Goal: Task Accomplishment & Management: Manage account settings

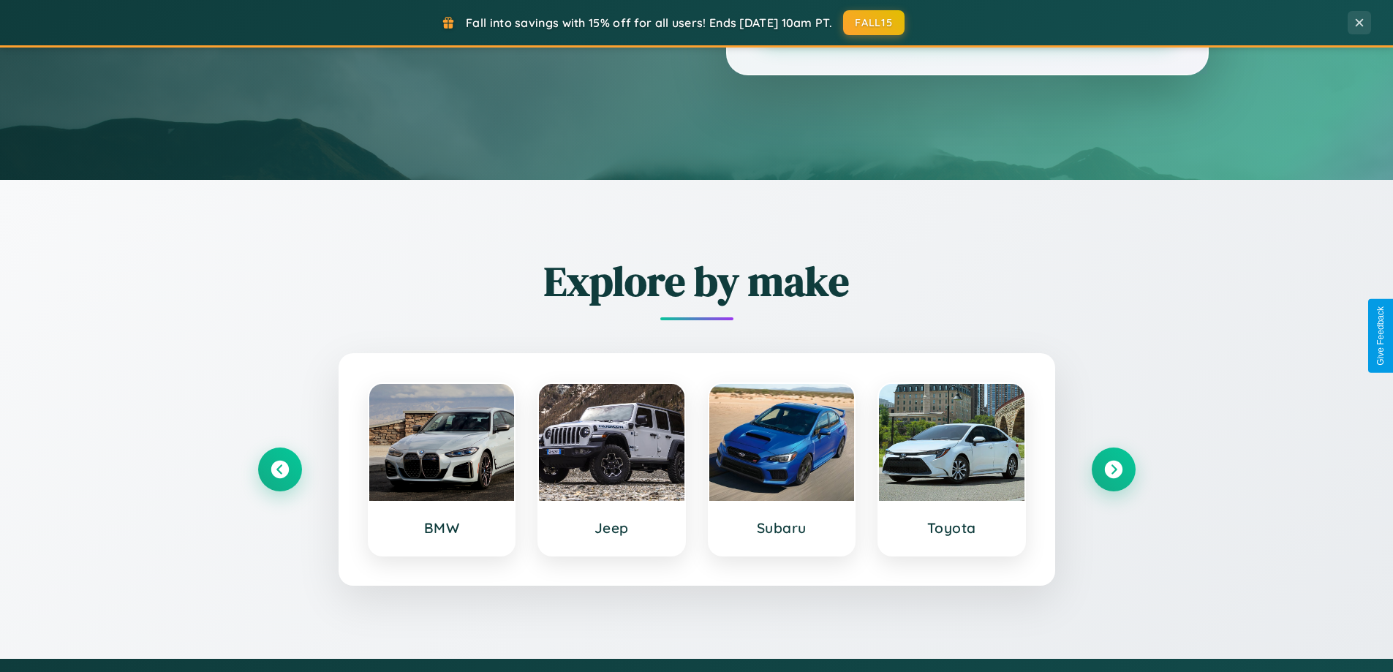
scroll to position [630, 0]
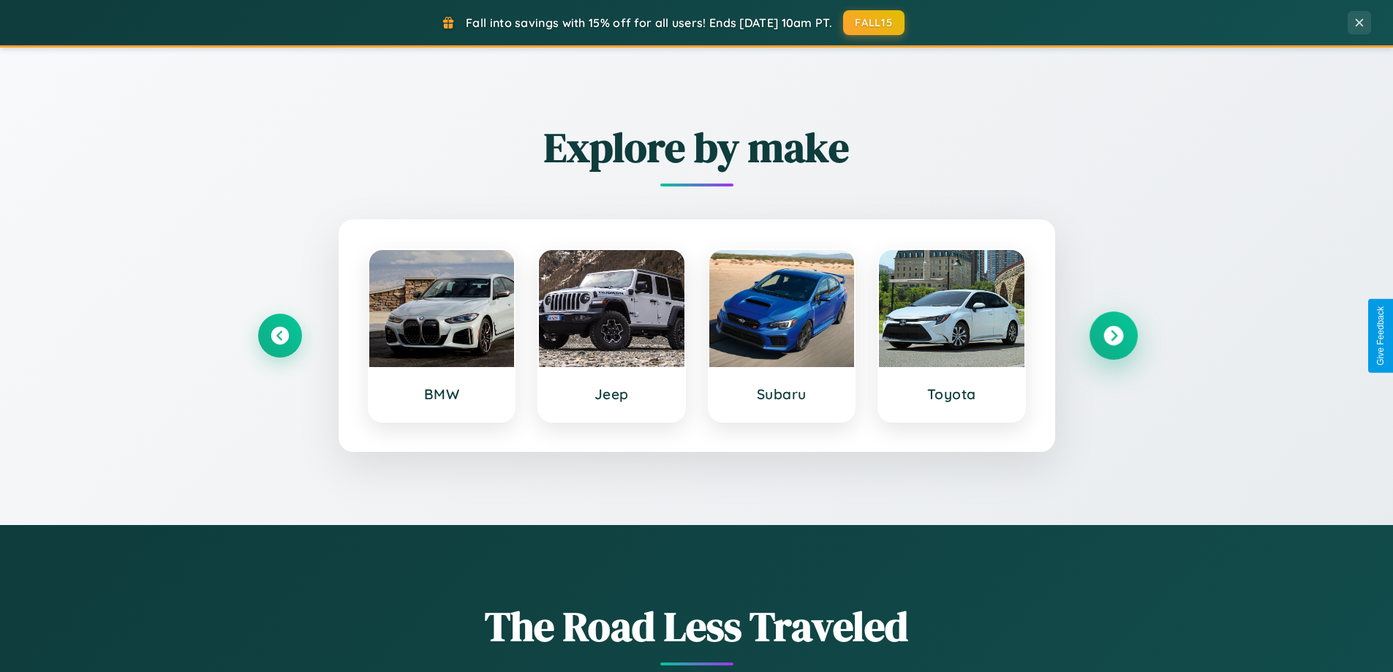
click at [1113, 336] on icon at bounding box center [1113, 336] width 20 height 20
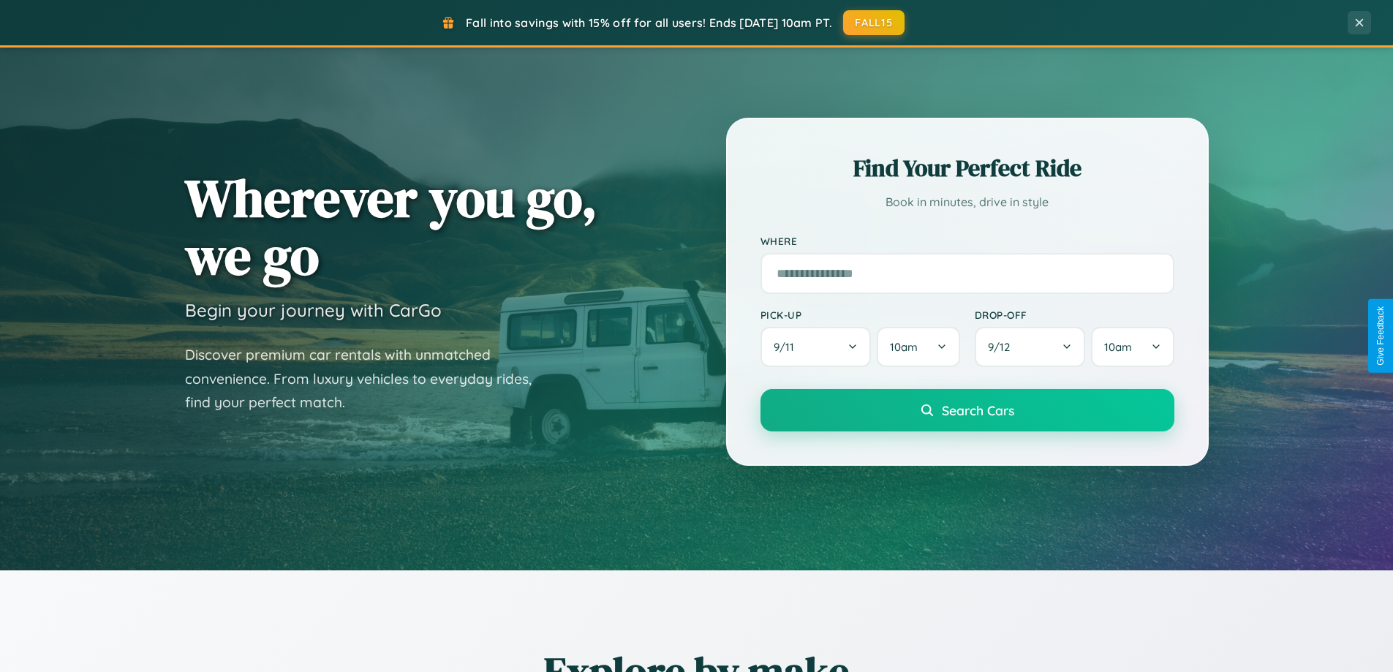
scroll to position [0, 0]
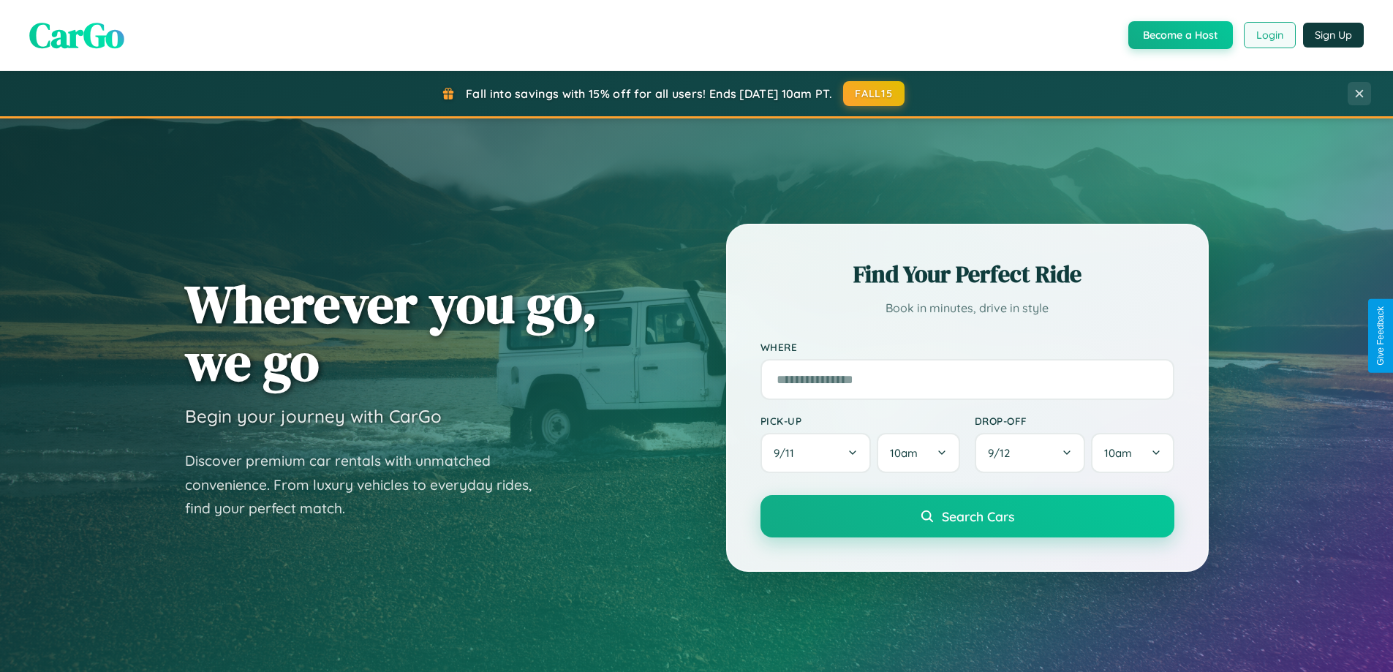
click at [1269, 35] on button "Login" at bounding box center [1270, 35] width 52 height 26
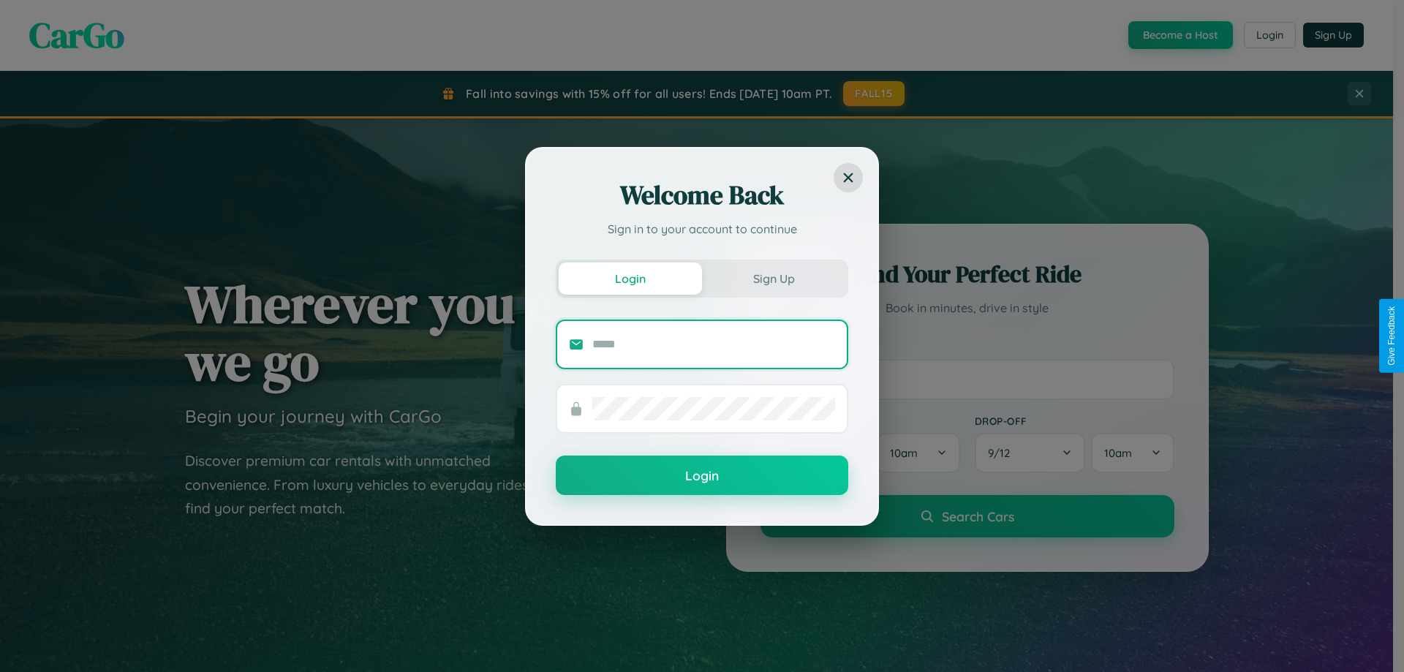
click at [714, 344] on input "text" at bounding box center [713, 344] width 243 height 23
type input "**********"
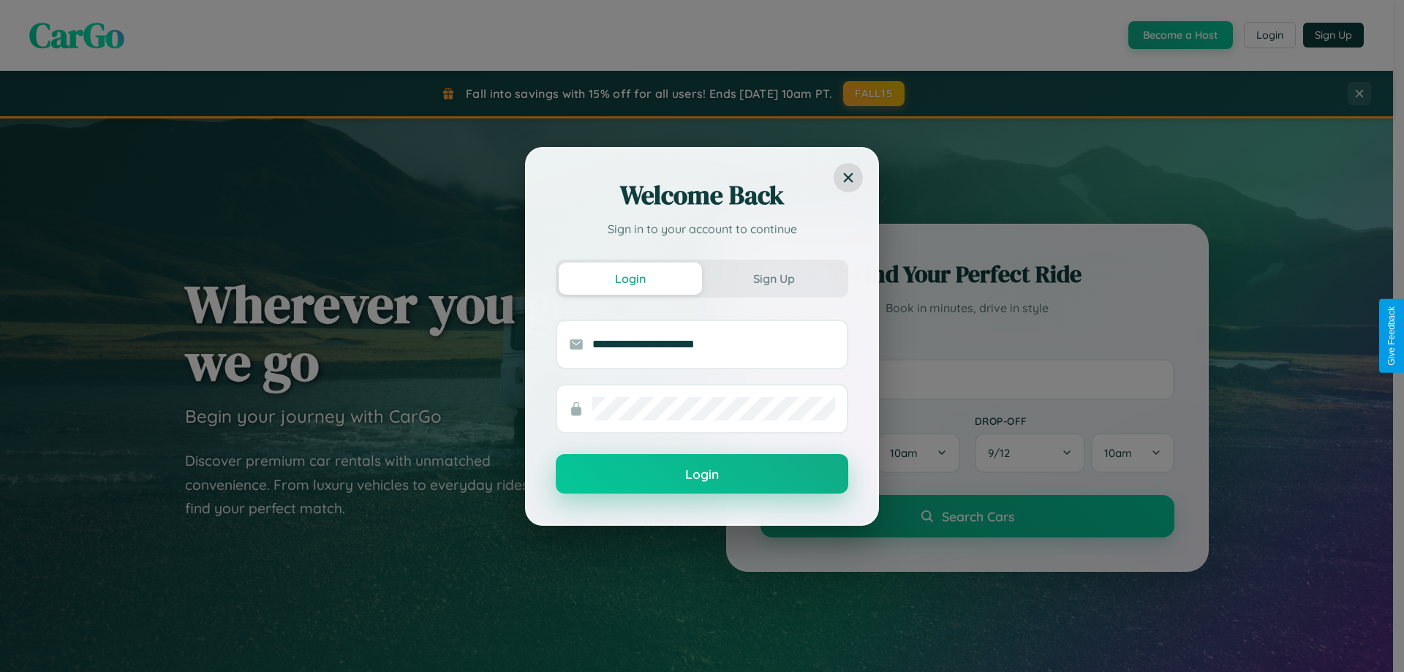
click at [702, 475] on button "Login" at bounding box center [702, 473] width 292 height 39
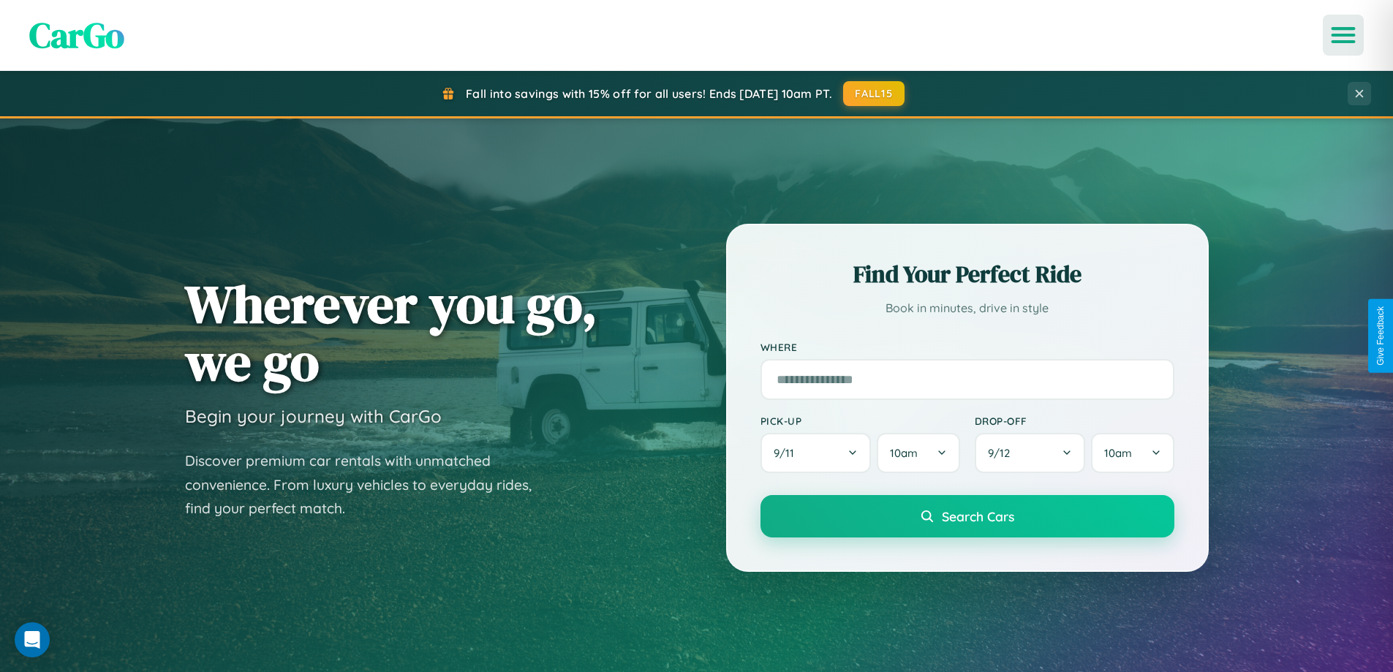
click at [1343, 35] on icon "Open menu" at bounding box center [1343, 35] width 21 height 13
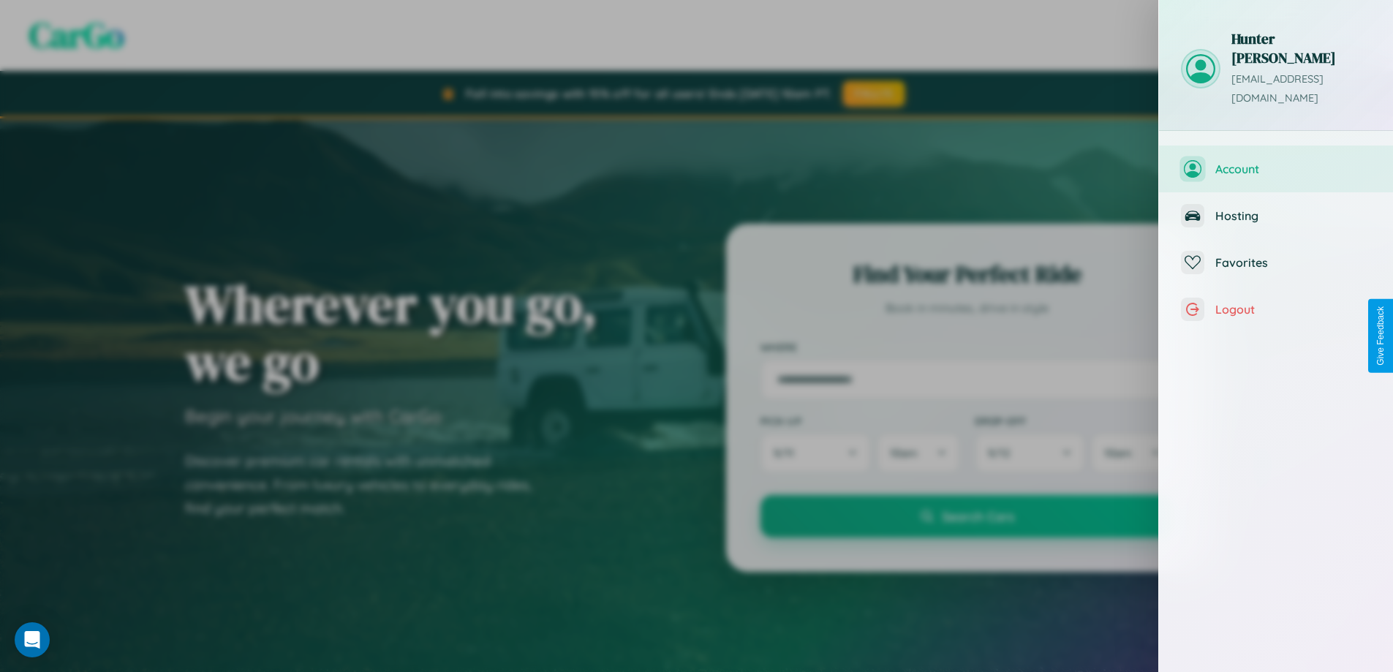
scroll to position [588, 0]
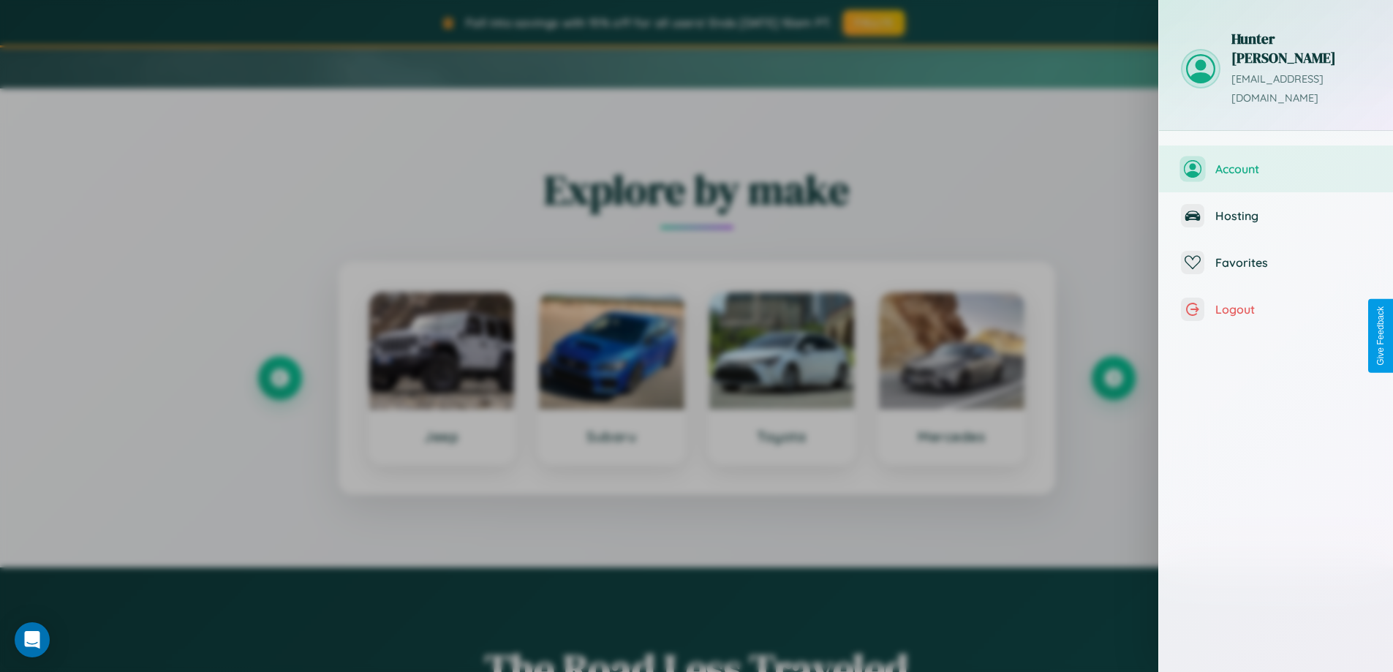
click at [1276, 162] on span "Account" at bounding box center [1293, 169] width 156 height 15
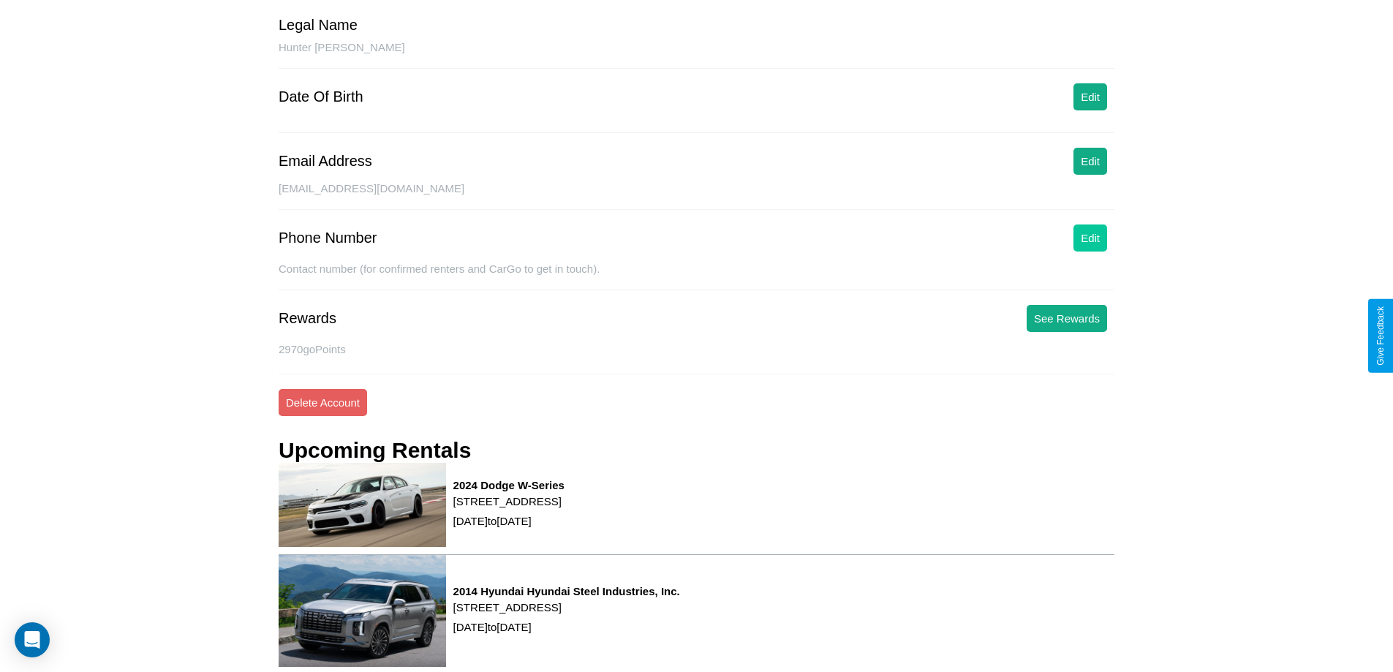
scroll to position [247, 0]
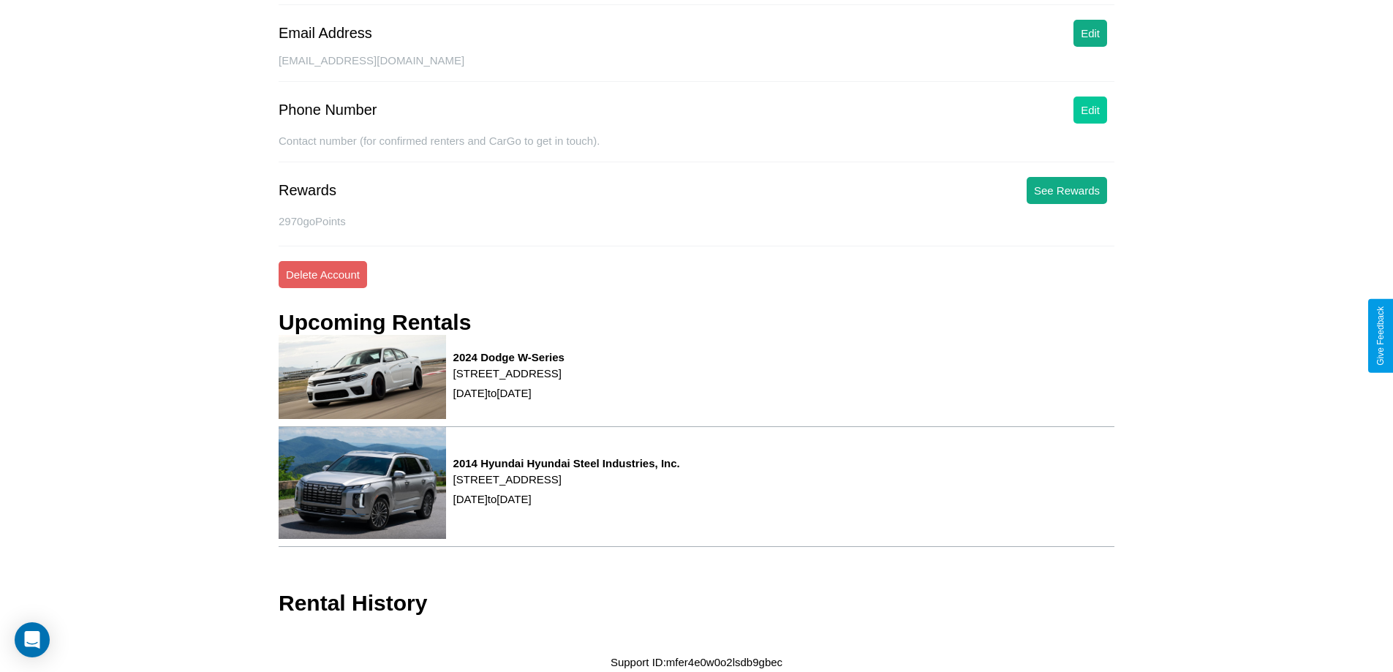
click at [1090, 110] on button "Edit" at bounding box center [1090, 110] width 34 height 27
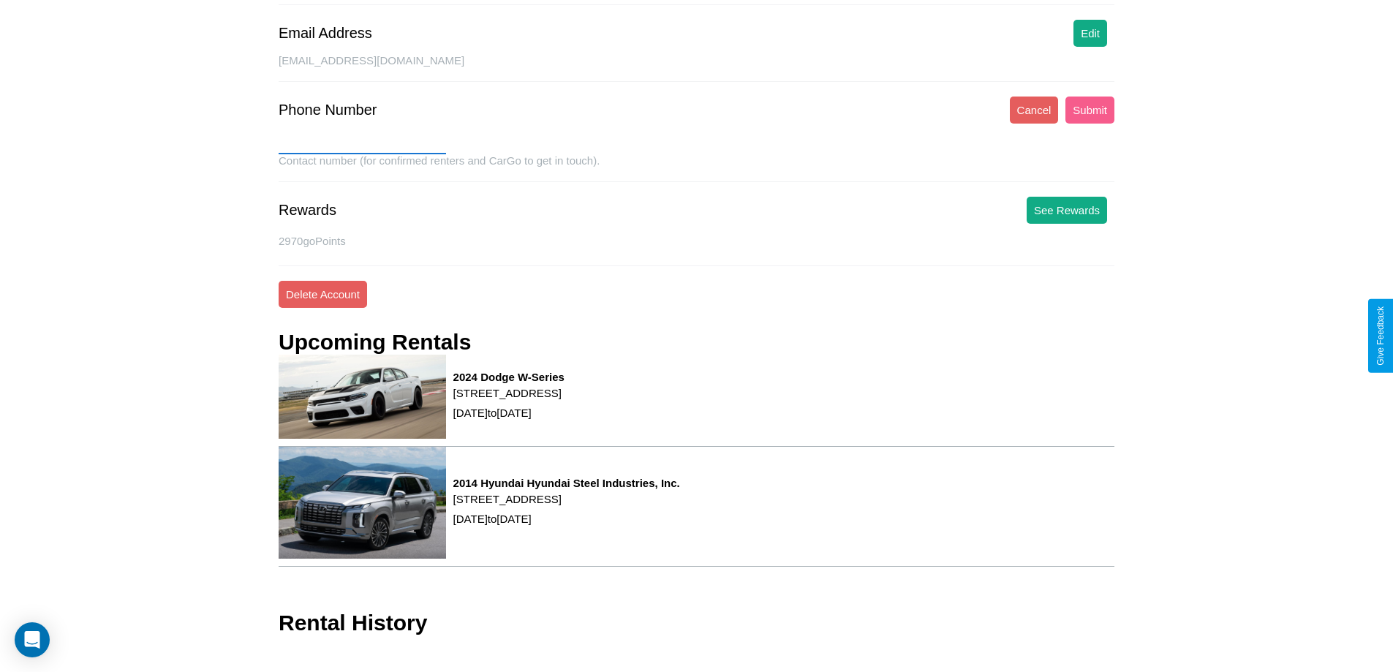
click at [362, 143] on input "text" at bounding box center [362, 142] width 167 height 23
type input "**********"
